Goal: Find specific page/section: Find specific page/section

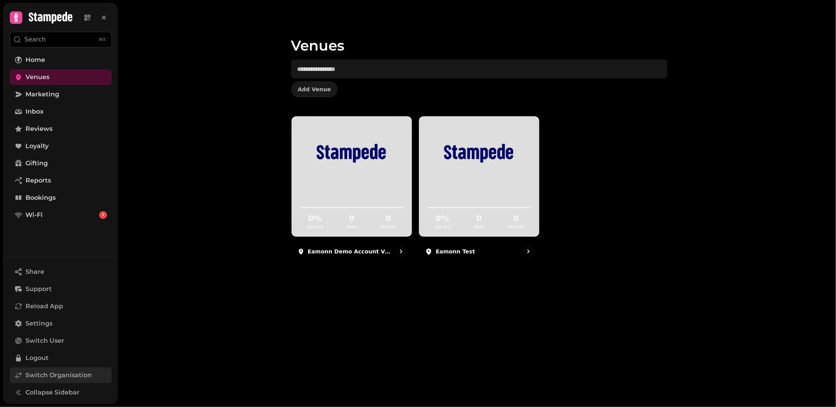
click at [65, 374] on span "Switch Organisation" at bounding box center [58, 375] width 66 height 9
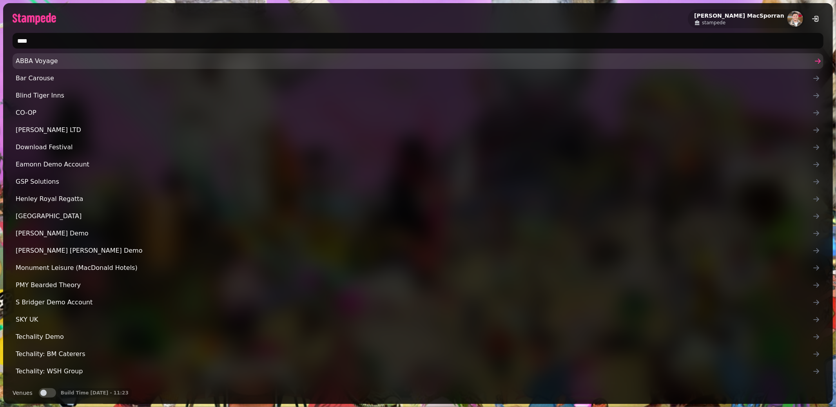
type input "*****"
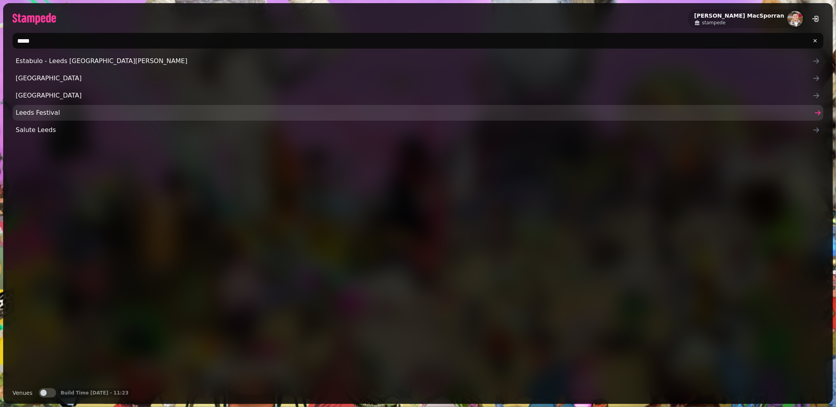
click at [49, 119] on link "Leeds Festival" at bounding box center [418, 113] width 811 height 16
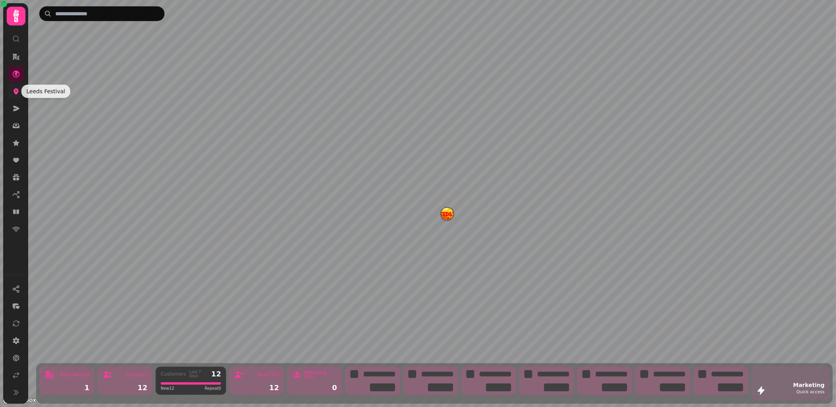
click at [18, 92] on icon at bounding box center [16, 91] width 8 height 8
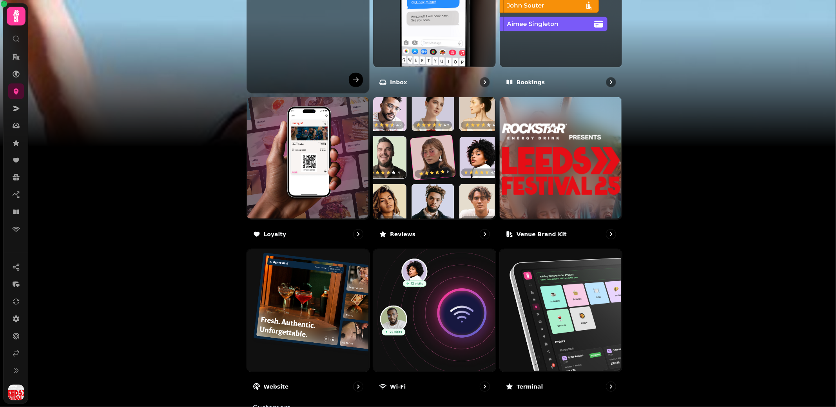
scroll to position [386, 0]
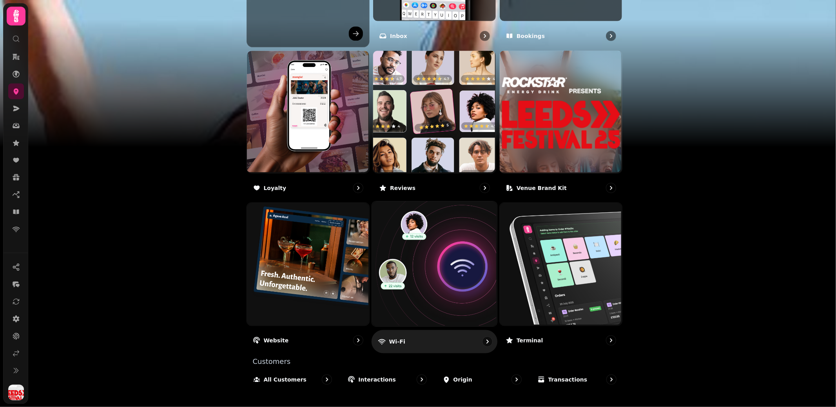
click at [449, 249] on img at bounding box center [433, 263] width 125 height 125
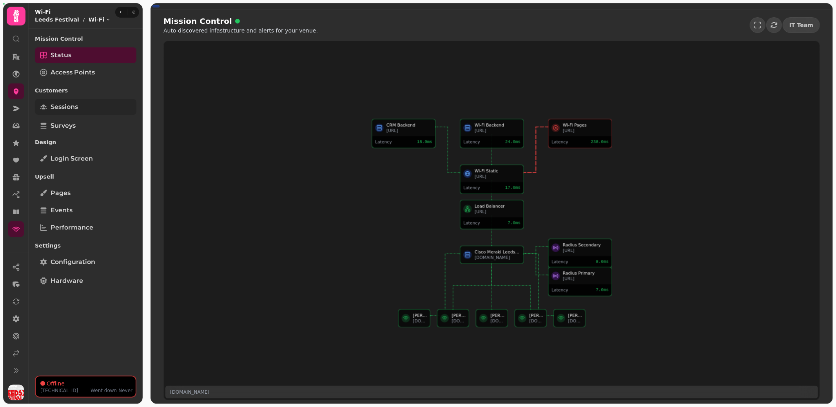
click at [66, 104] on span "Sessions" at bounding box center [64, 106] width 27 height 9
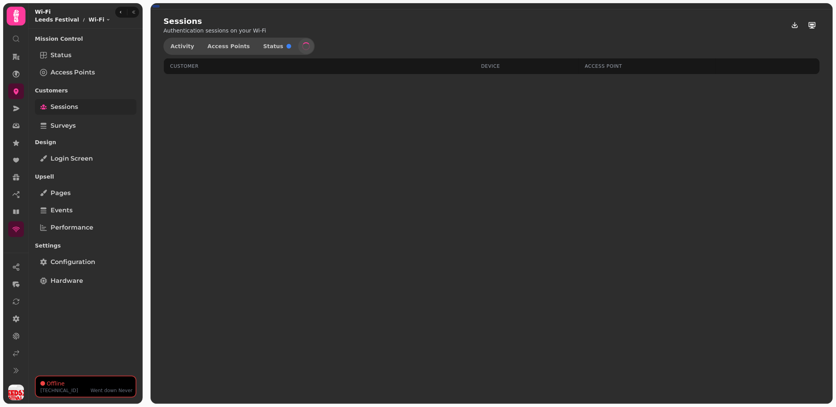
select select "**"
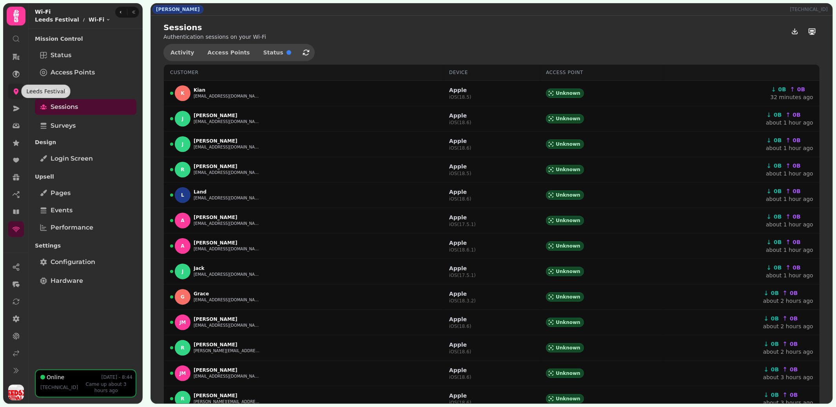
click at [15, 89] on icon at bounding box center [16, 92] width 5 height 6
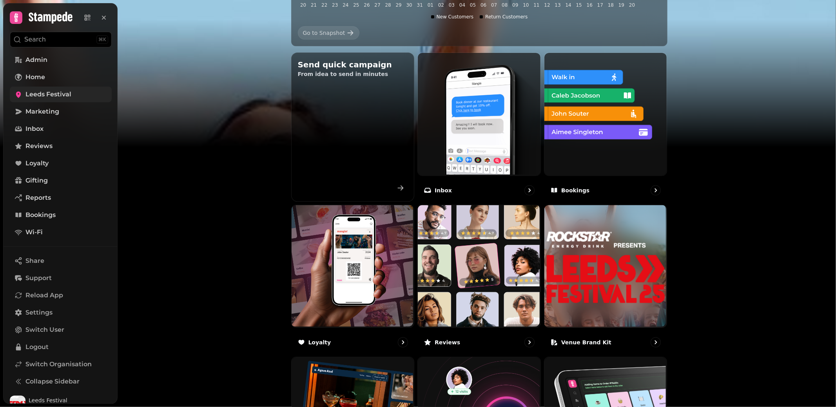
scroll to position [322, 0]
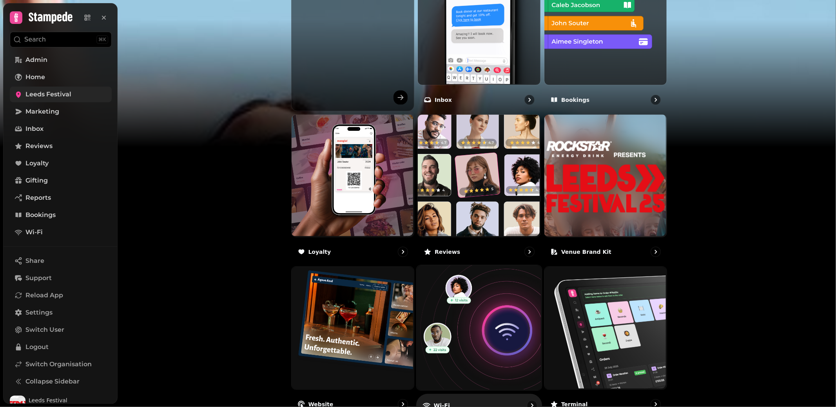
click at [509, 319] on img at bounding box center [478, 327] width 125 height 125
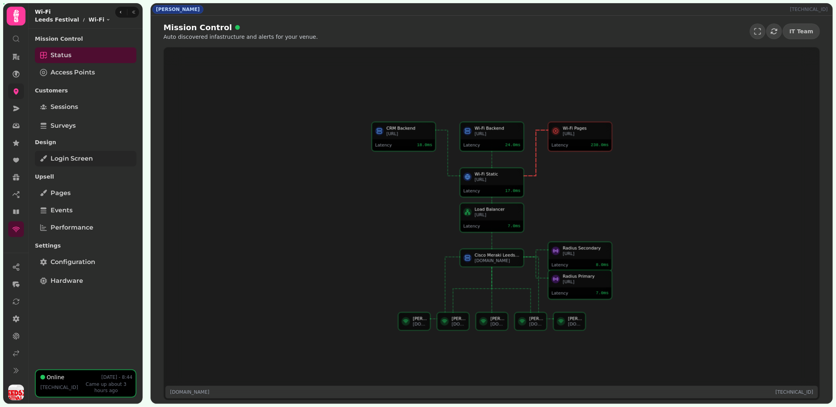
click at [91, 153] on link "Login screen" at bounding box center [85, 159] width 101 height 16
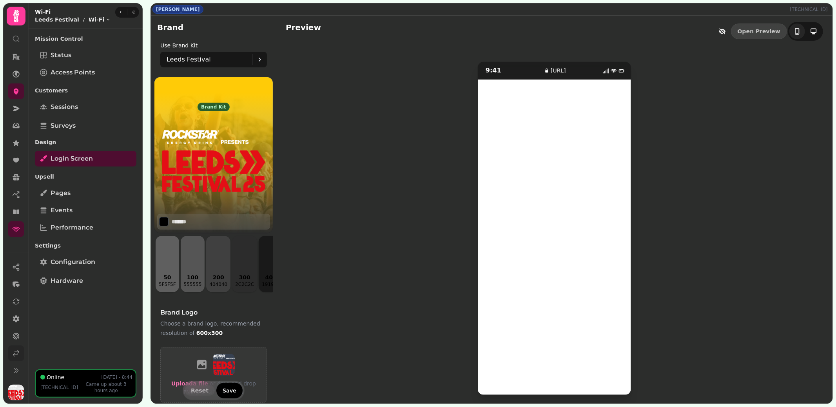
click at [20, 351] on link at bounding box center [16, 354] width 16 height 16
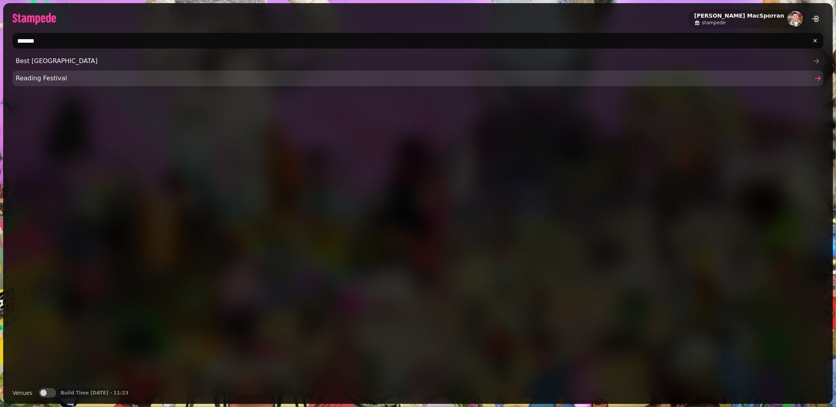
type input "*******"
click at [45, 76] on span "Reading Festival" at bounding box center [414, 78] width 797 height 9
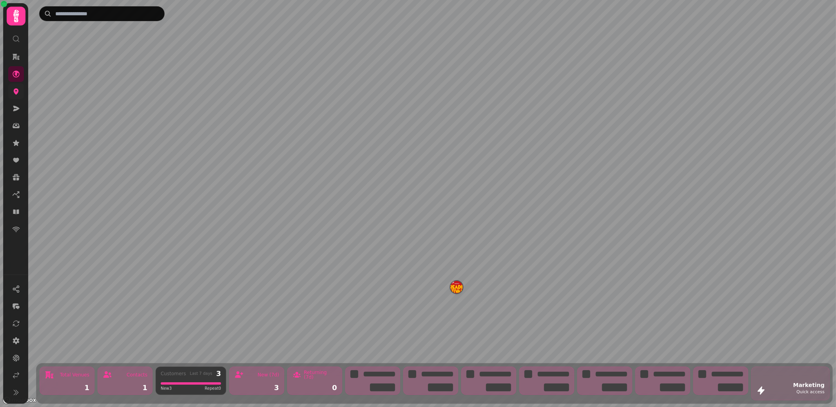
click at [18, 95] on link at bounding box center [16, 91] width 16 height 16
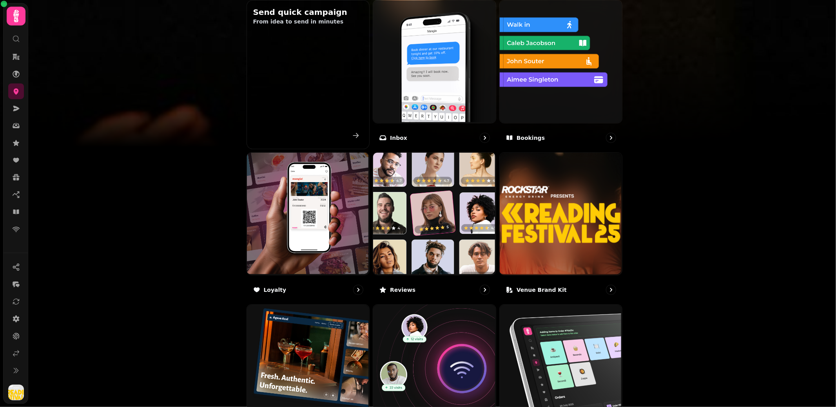
scroll to position [346, 0]
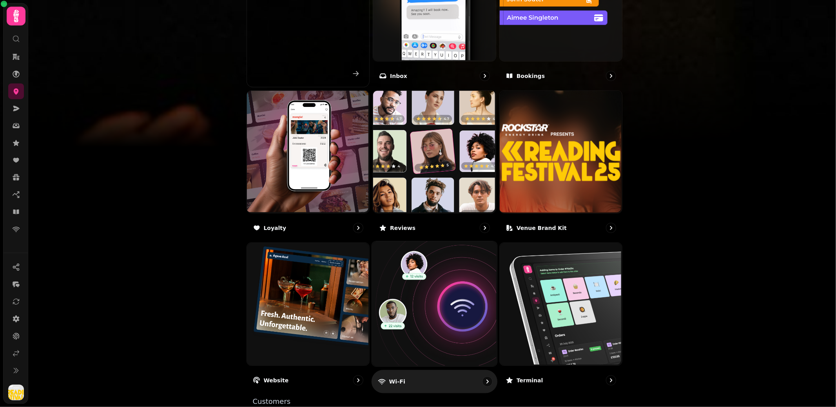
click at [437, 288] on img at bounding box center [433, 303] width 125 height 125
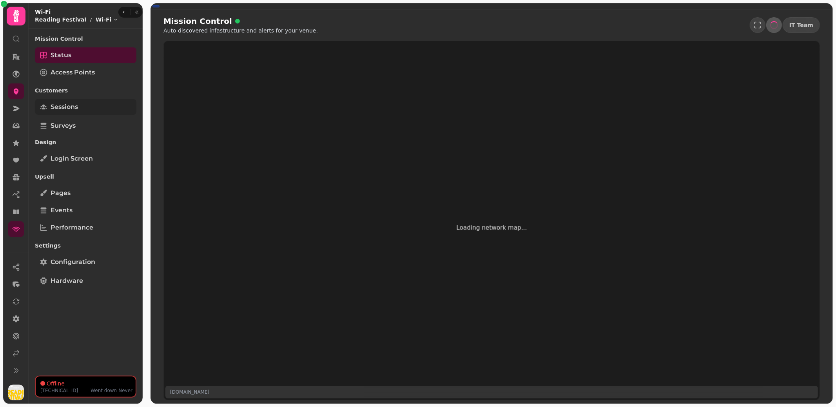
click at [90, 105] on link "Sessions" at bounding box center [85, 107] width 101 height 16
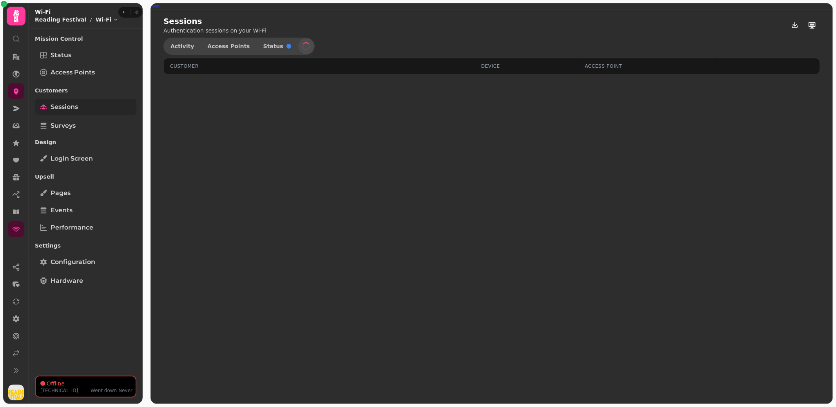
select select "**"
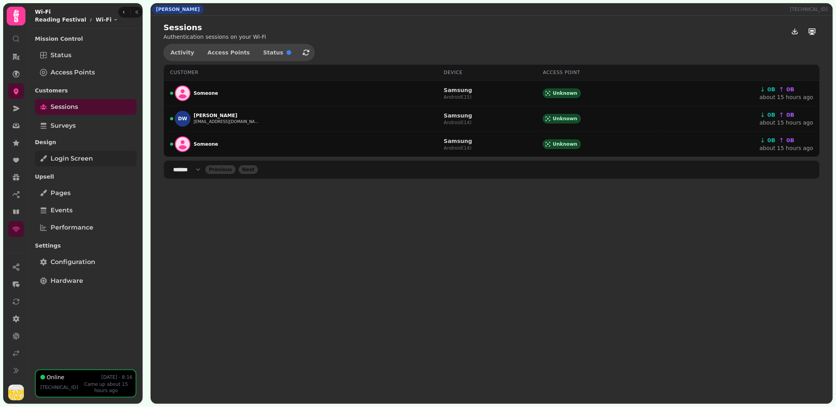
click at [83, 162] on span "Login screen" at bounding box center [72, 158] width 42 height 9
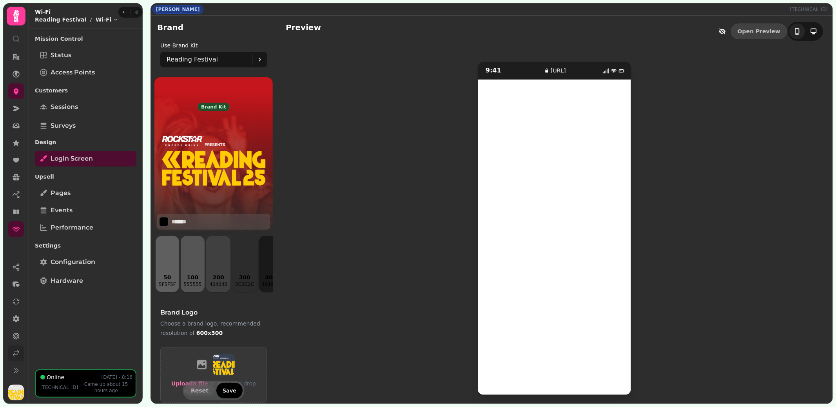
click at [16, 353] on icon at bounding box center [16, 354] width 8 height 8
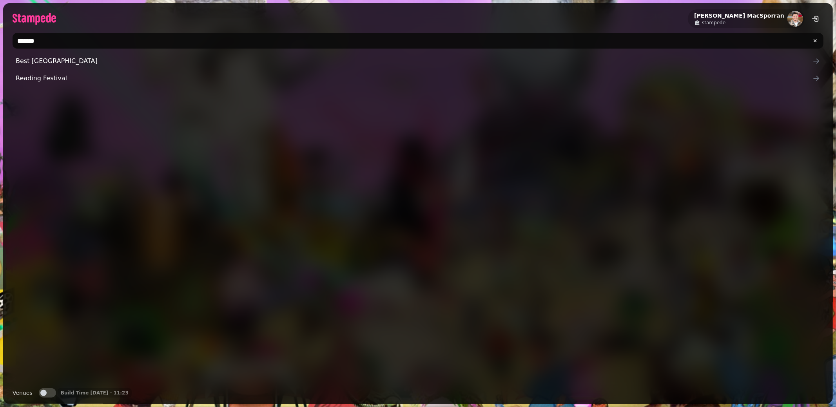
click at [66, 44] on input "*******" at bounding box center [418, 41] width 811 height 16
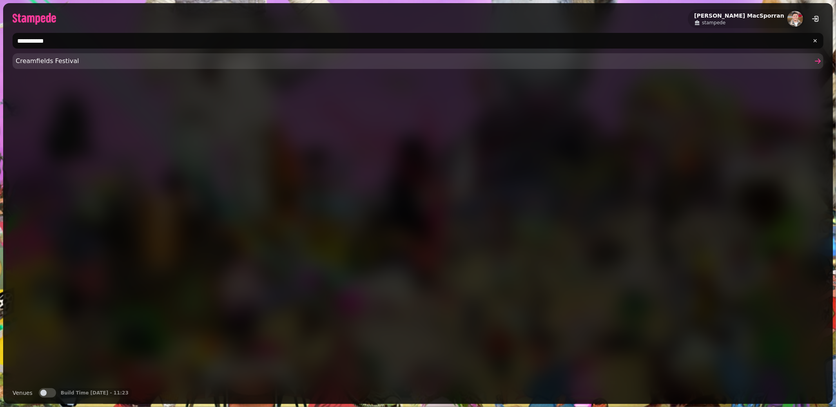
type input "**********"
click at [64, 59] on span "Creamfields Festival" at bounding box center [414, 60] width 797 height 9
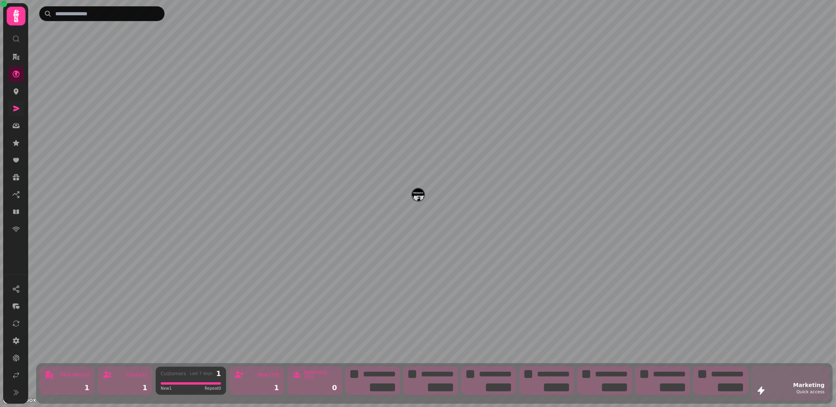
click at [18, 112] on link at bounding box center [16, 109] width 16 height 16
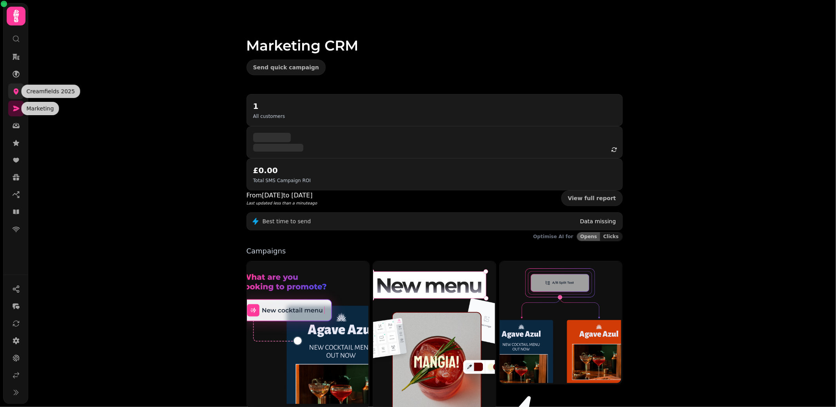
click at [16, 93] on icon at bounding box center [16, 92] width 5 height 6
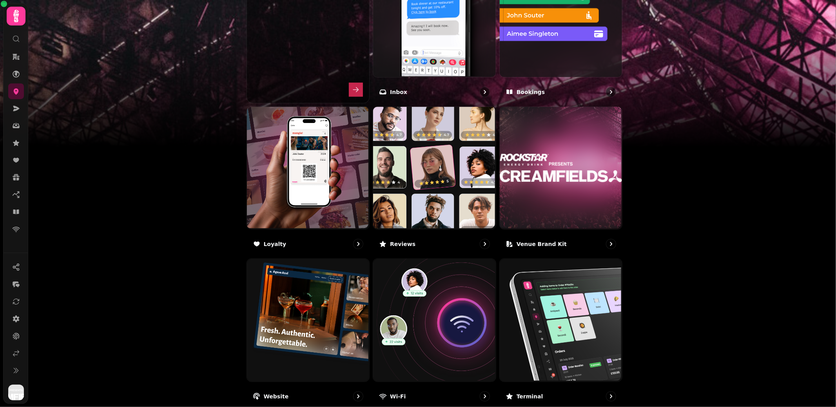
scroll to position [342, 0]
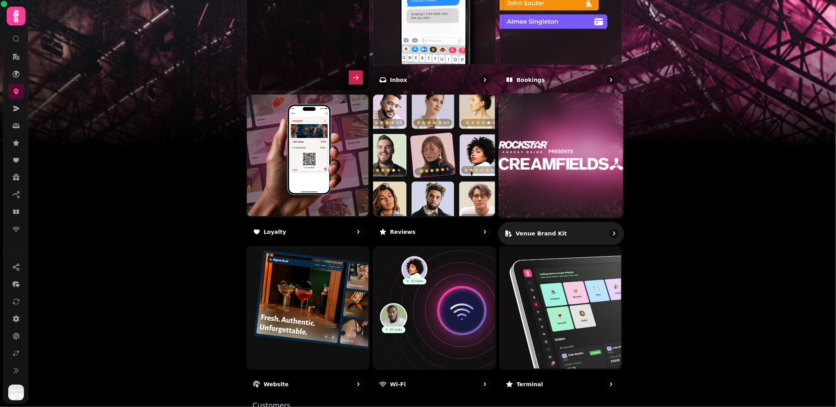
click at [596, 150] on img at bounding box center [560, 155] width 125 height 125
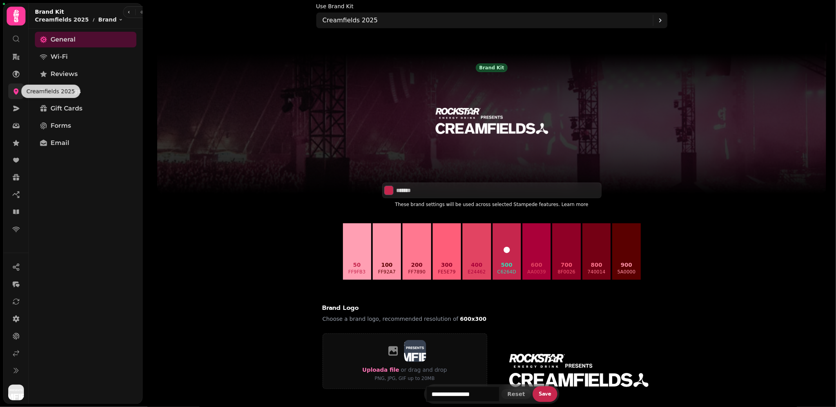
click at [18, 89] on icon at bounding box center [16, 92] width 5 height 6
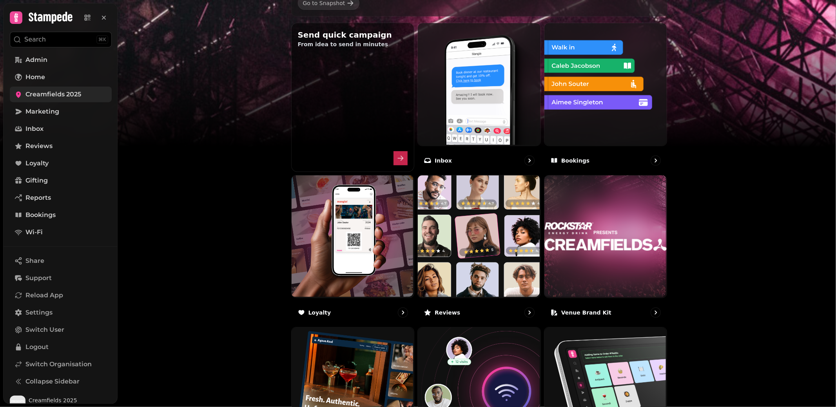
scroll to position [386, 0]
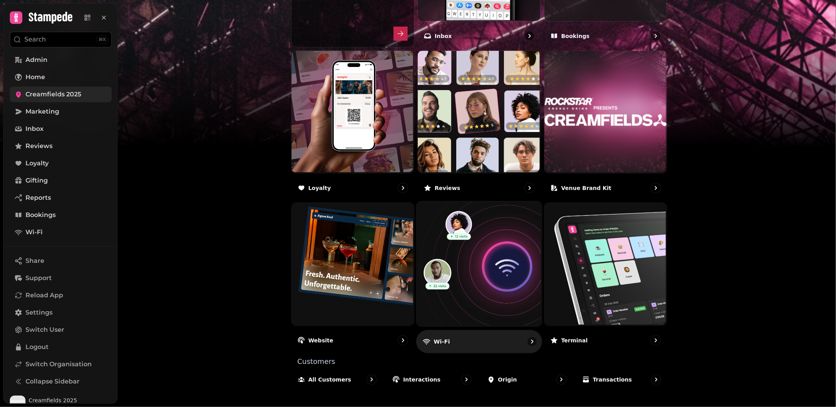
click at [460, 293] on img at bounding box center [478, 263] width 125 height 125
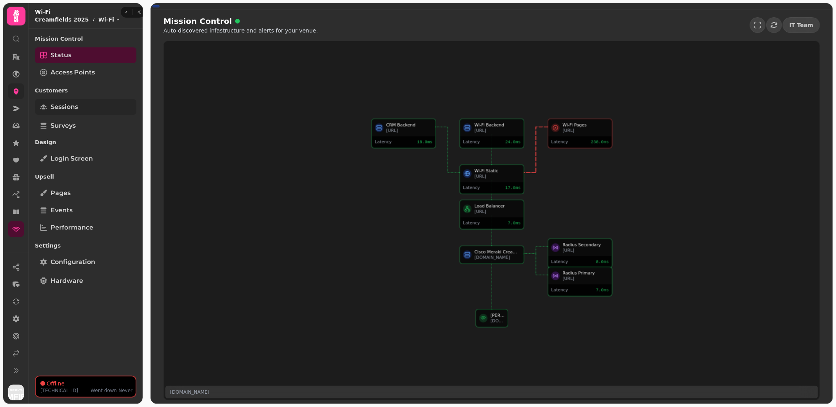
click at [88, 109] on link "Sessions" at bounding box center [85, 107] width 101 height 16
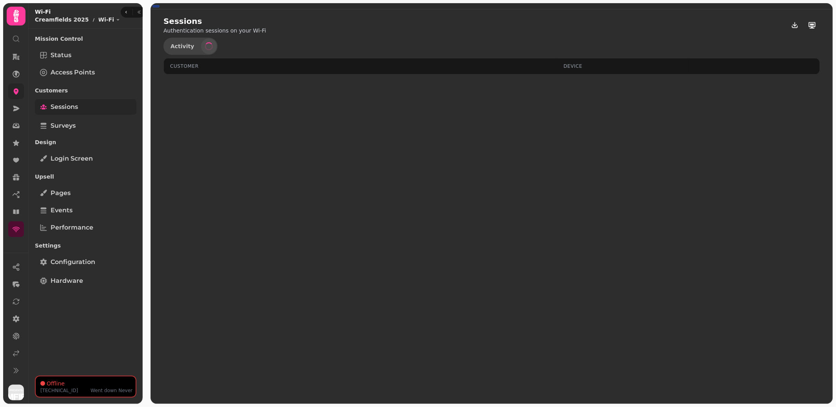
select select "**"
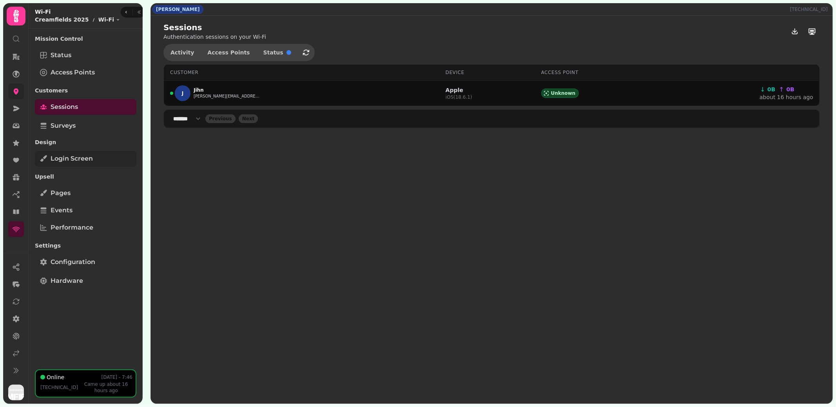
click at [84, 160] on span "Login screen" at bounding box center [72, 158] width 42 height 9
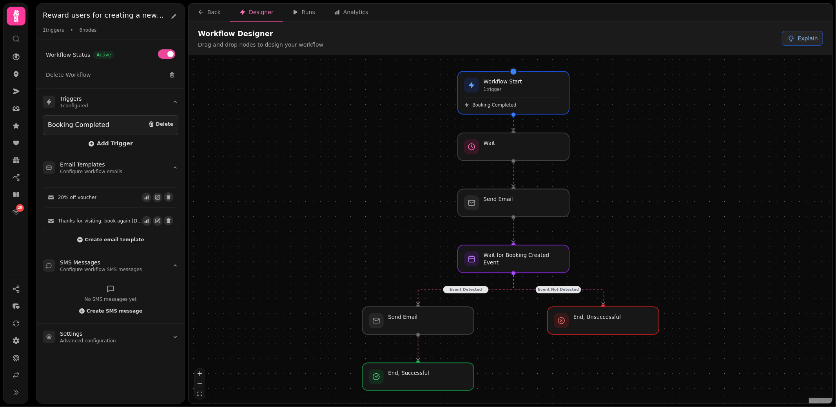
click at [799, 38] on button "Explain" at bounding box center [802, 38] width 41 height 15
